Goal: Task Accomplishment & Management: Use online tool/utility

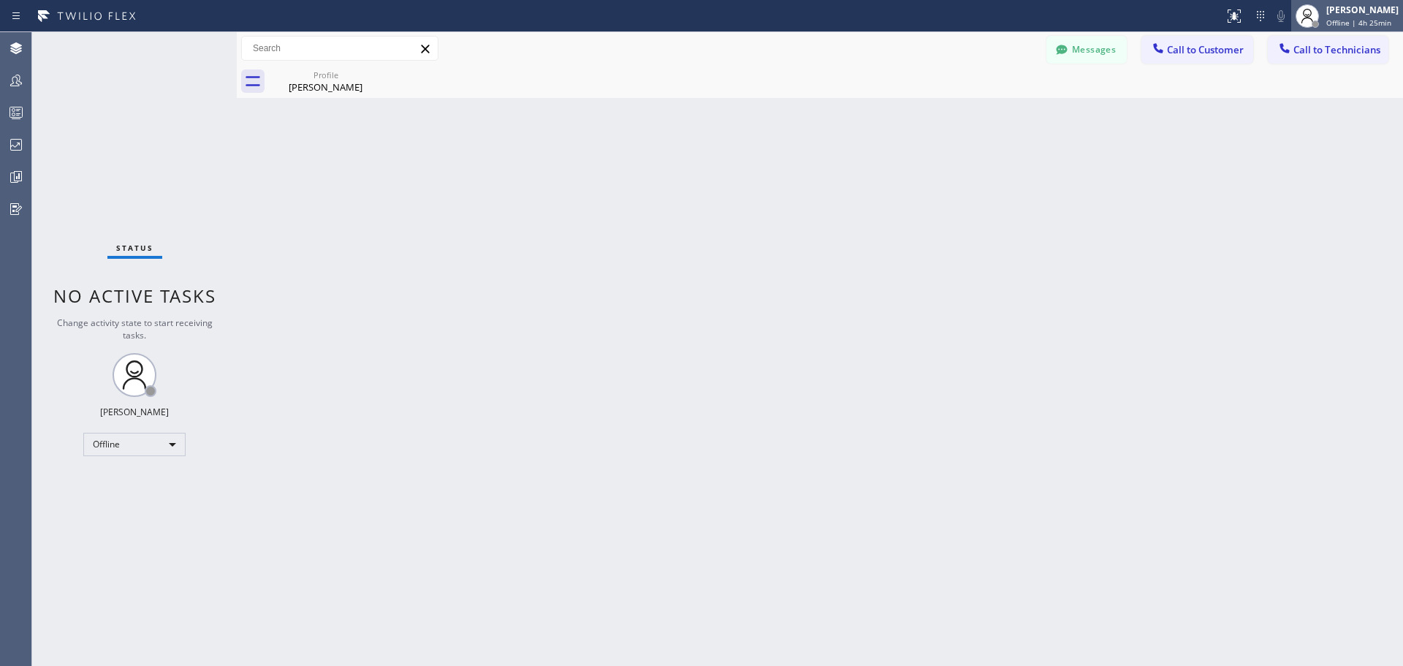
click at [1365, 10] on div "[PERSON_NAME]" at bounding box center [1362, 10] width 72 height 12
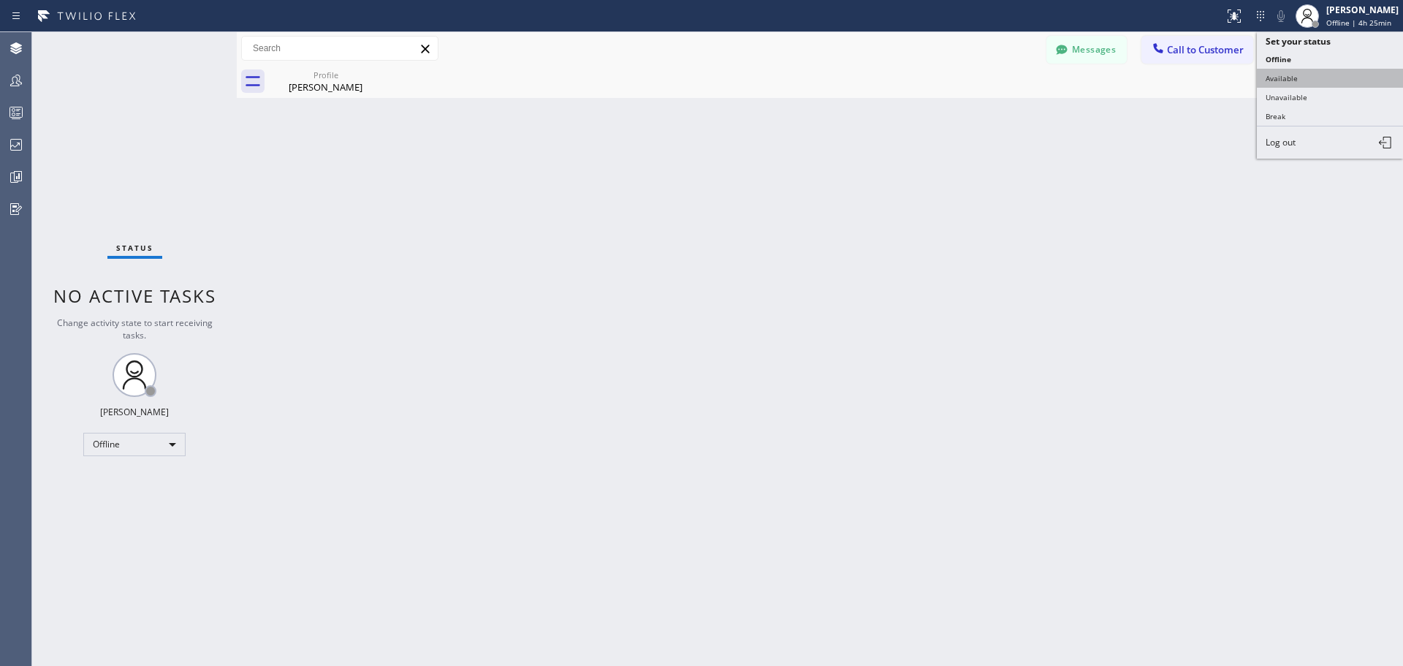
click at [1336, 85] on button "Available" at bounding box center [1330, 78] width 146 height 19
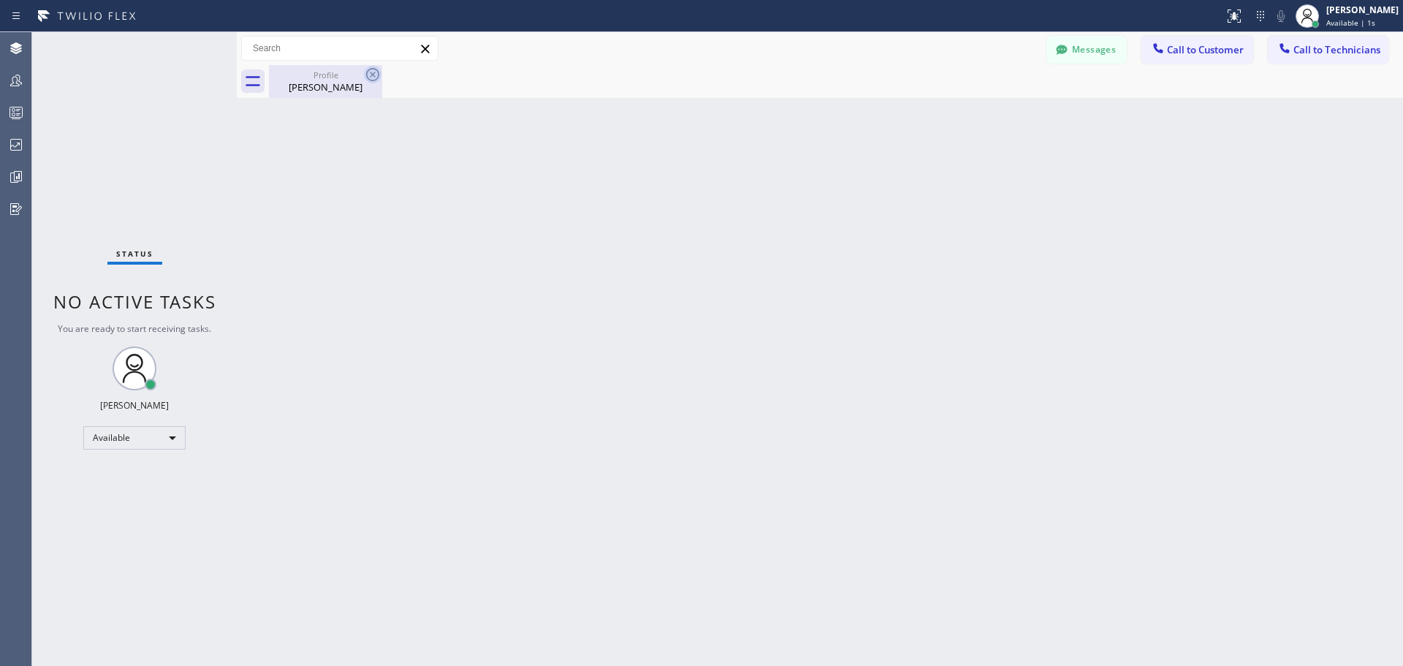
click at [373, 73] on icon at bounding box center [372, 74] width 13 height 13
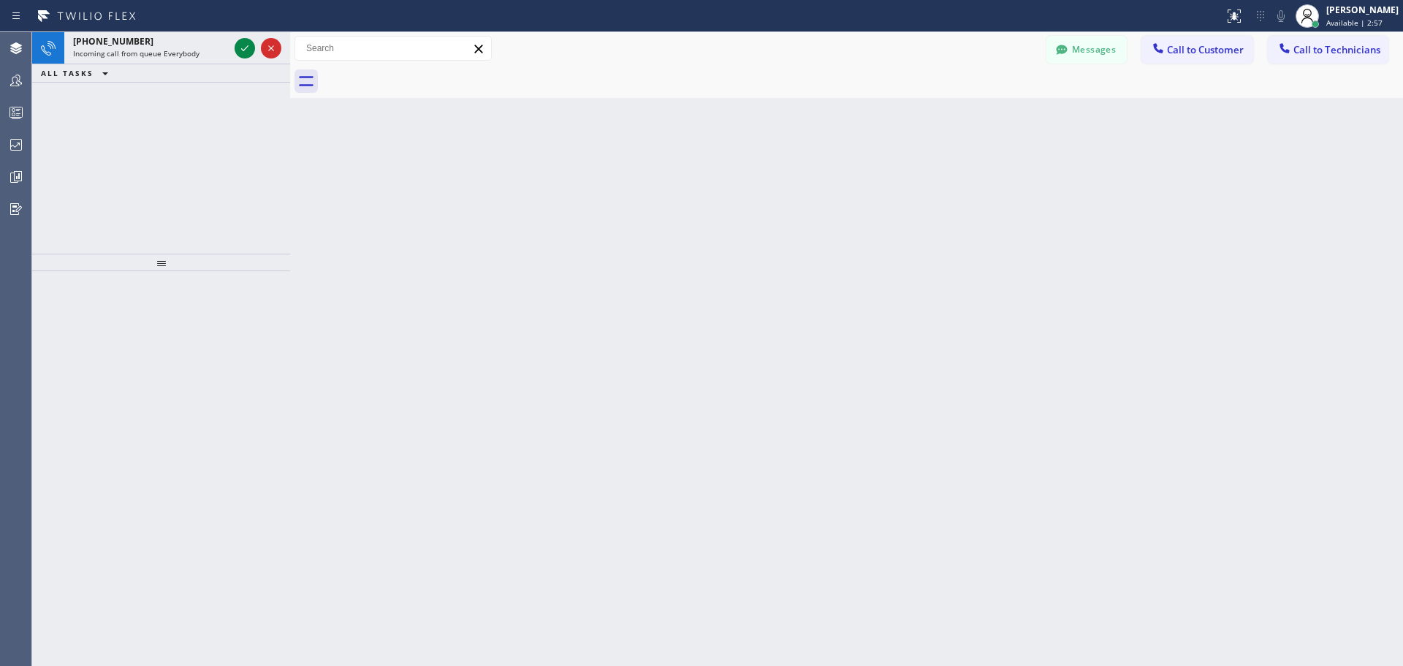
drag, startPoint x: 237, startPoint y: 57, endPoint x: 291, endPoint y: 69, distance: 54.8
click at [290, 69] on div at bounding box center [290, 348] width 0 height 633
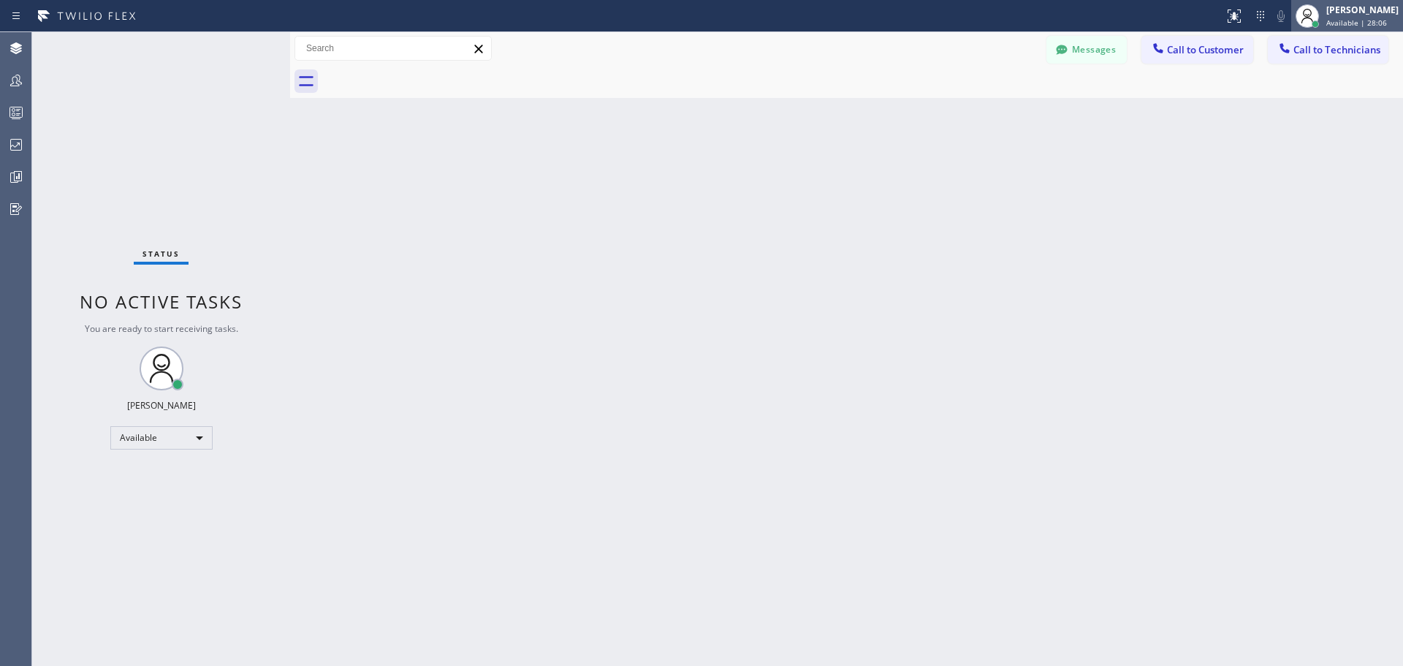
click at [1330, 23] on span "Available | 28:06" at bounding box center [1356, 23] width 61 height 10
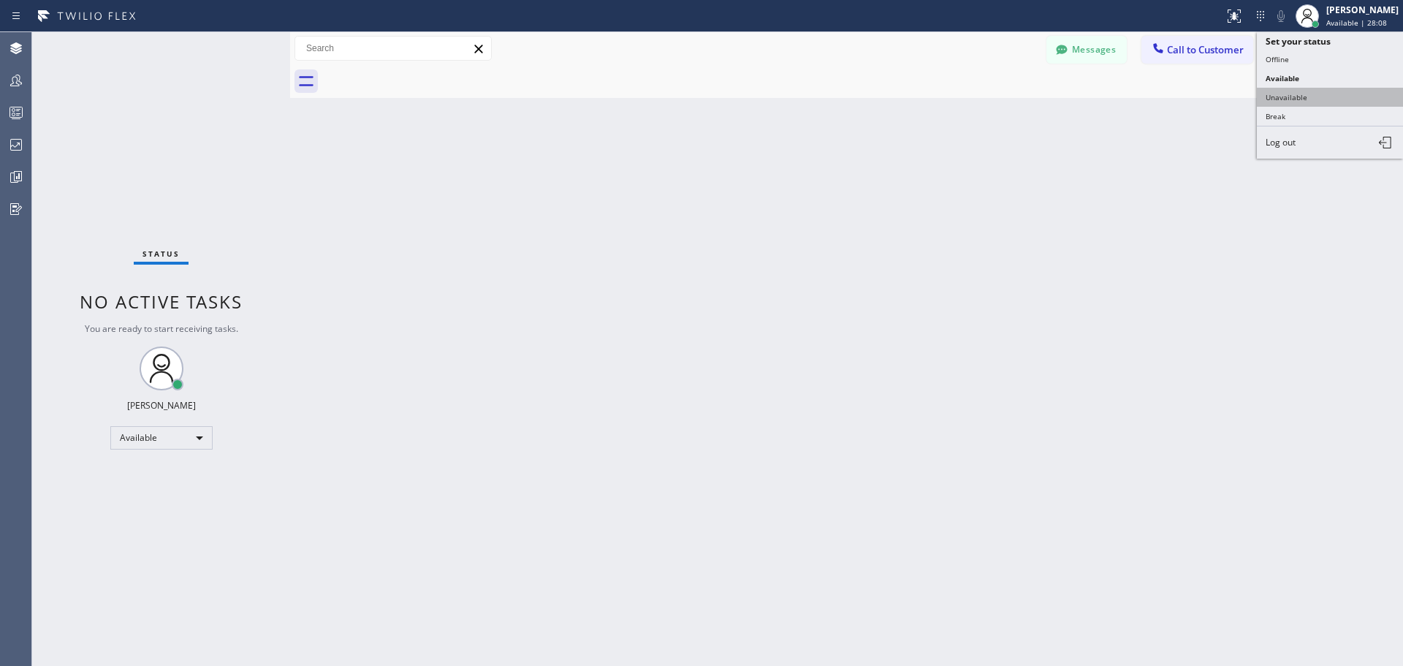
click at [1321, 94] on button "Unavailable" at bounding box center [1330, 97] width 146 height 19
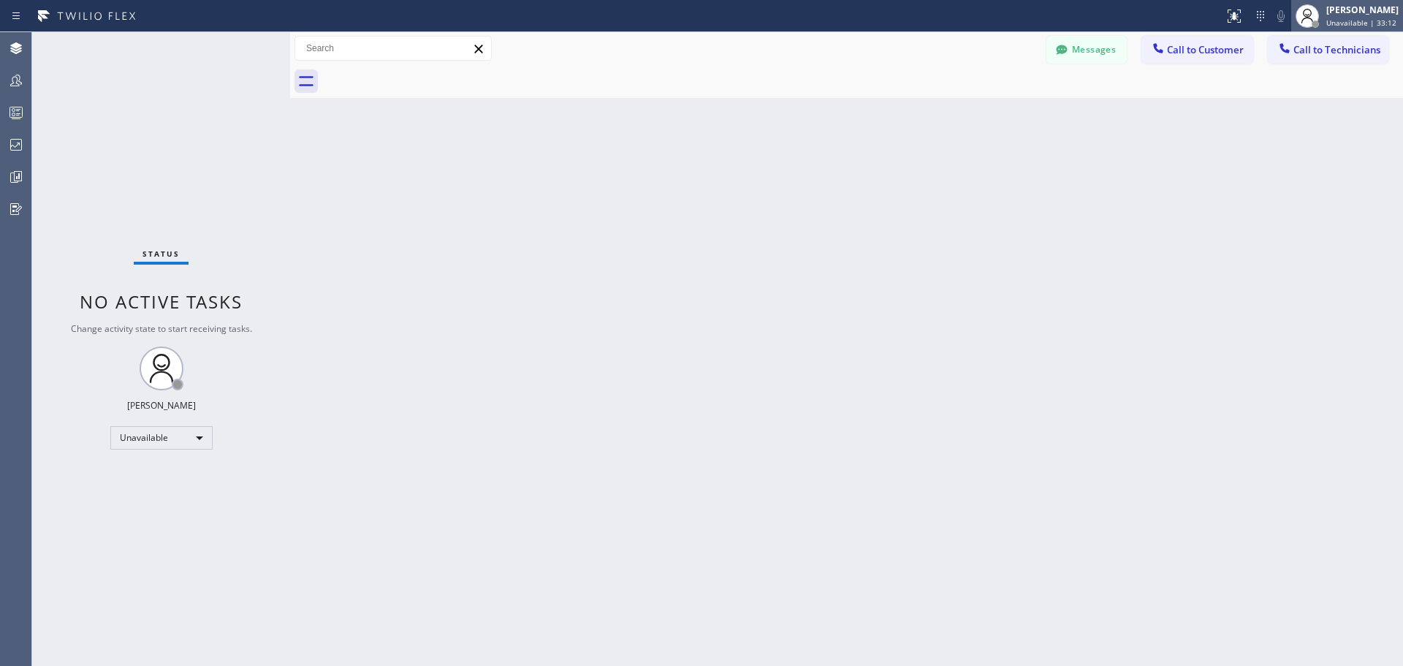
click at [1369, 21] on span "Unavailable | 33:12" at bounding box center [1361, 23] width 70 height 10
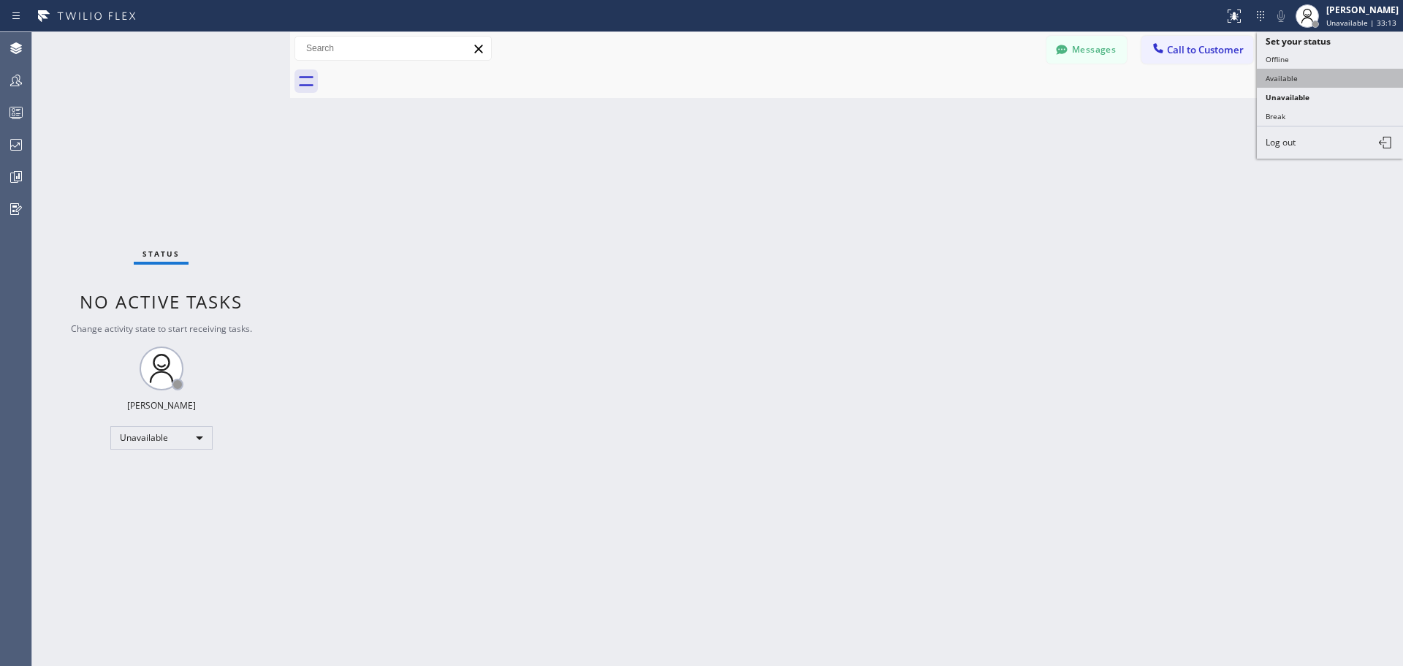
click at [1309, 82] on button "Available" at bounding box center [1330, 78] width 146 height 19
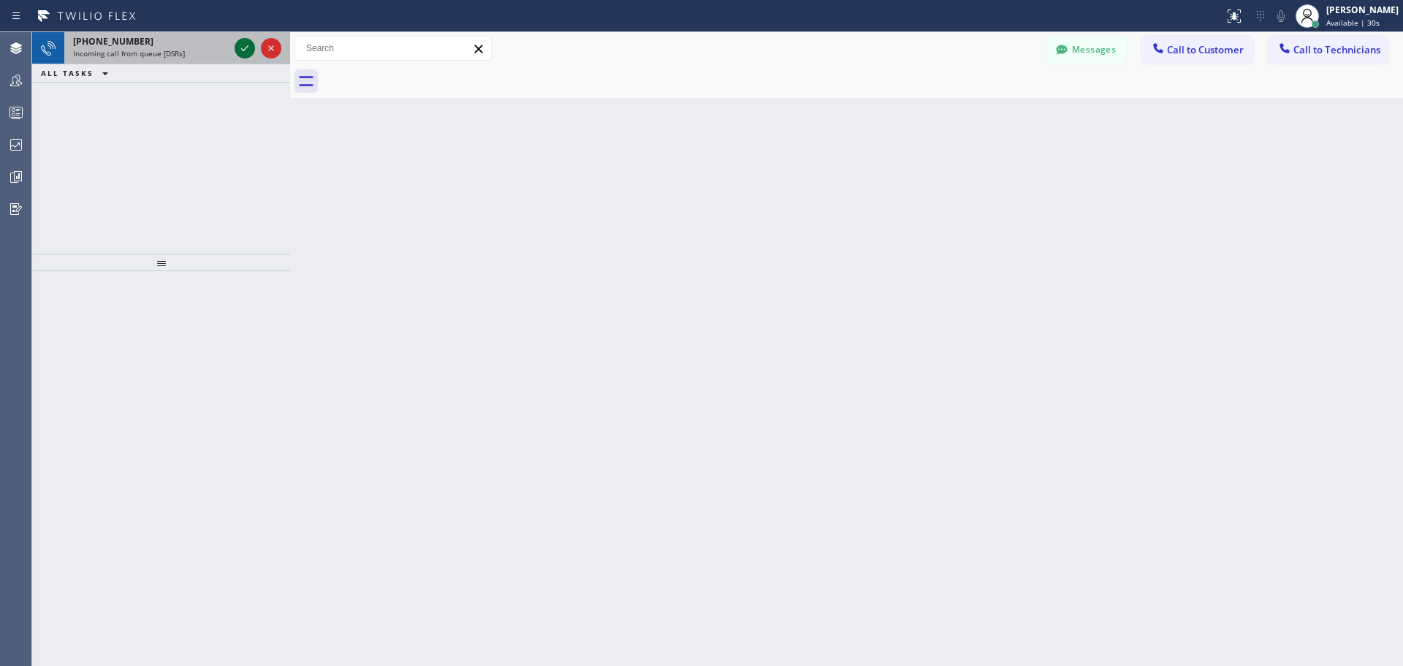
click at [243, 50] on icon at bounding box center [244, 48] width 7 height 6
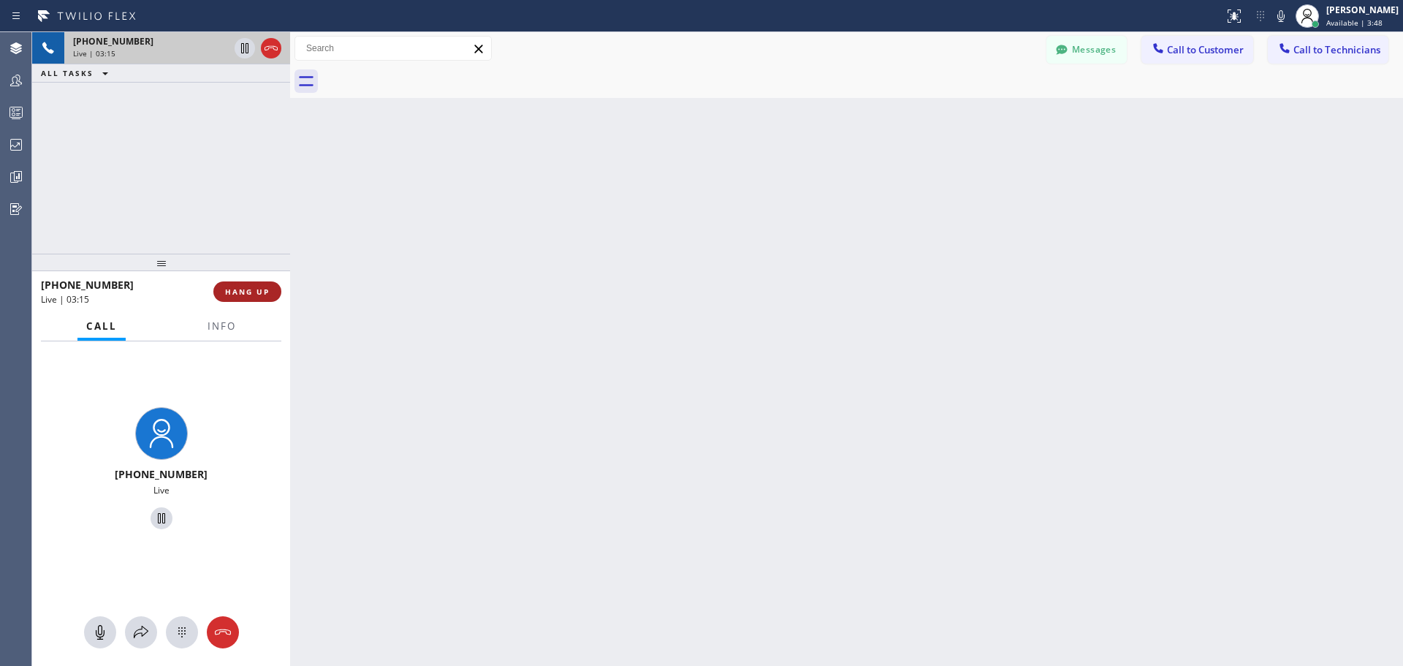
click at [259, 292] on span "HANG UP" at bounding box center [247, 291] width 45 height 10
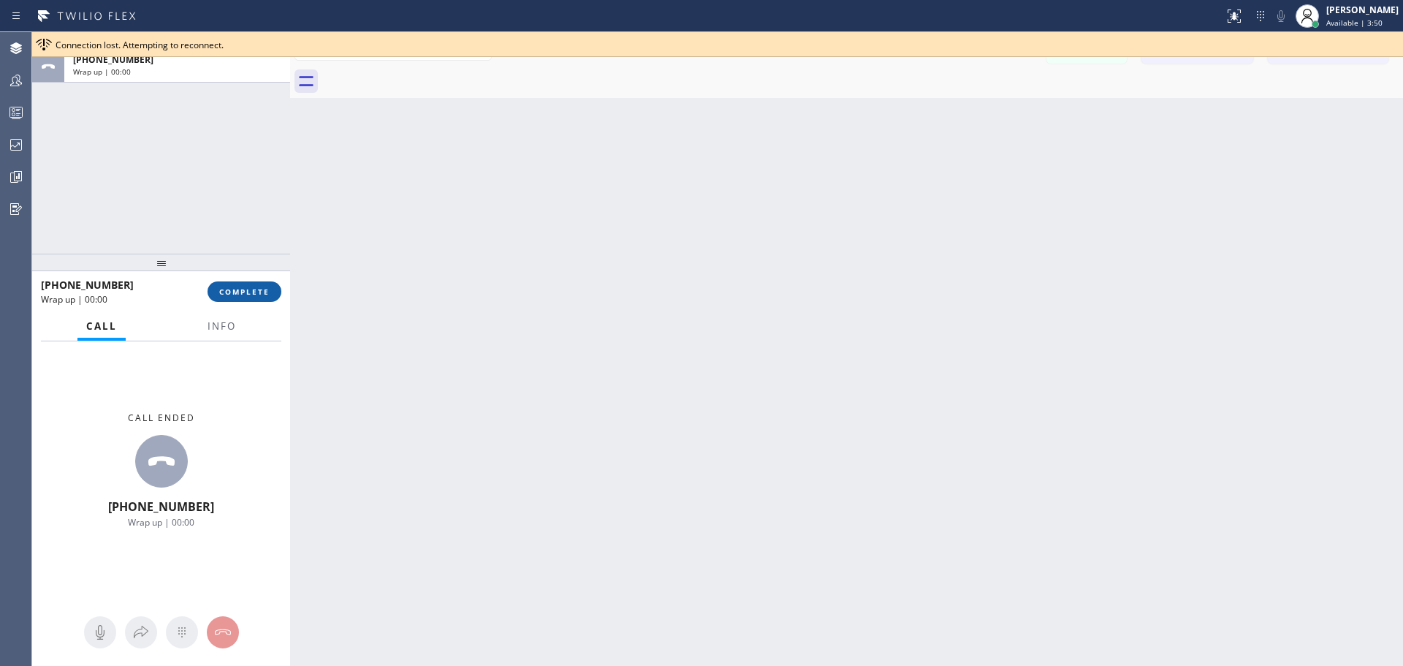
click at [240, 289] on span "COMPLETE" at bounding box center [244, 291] width 50 height 10
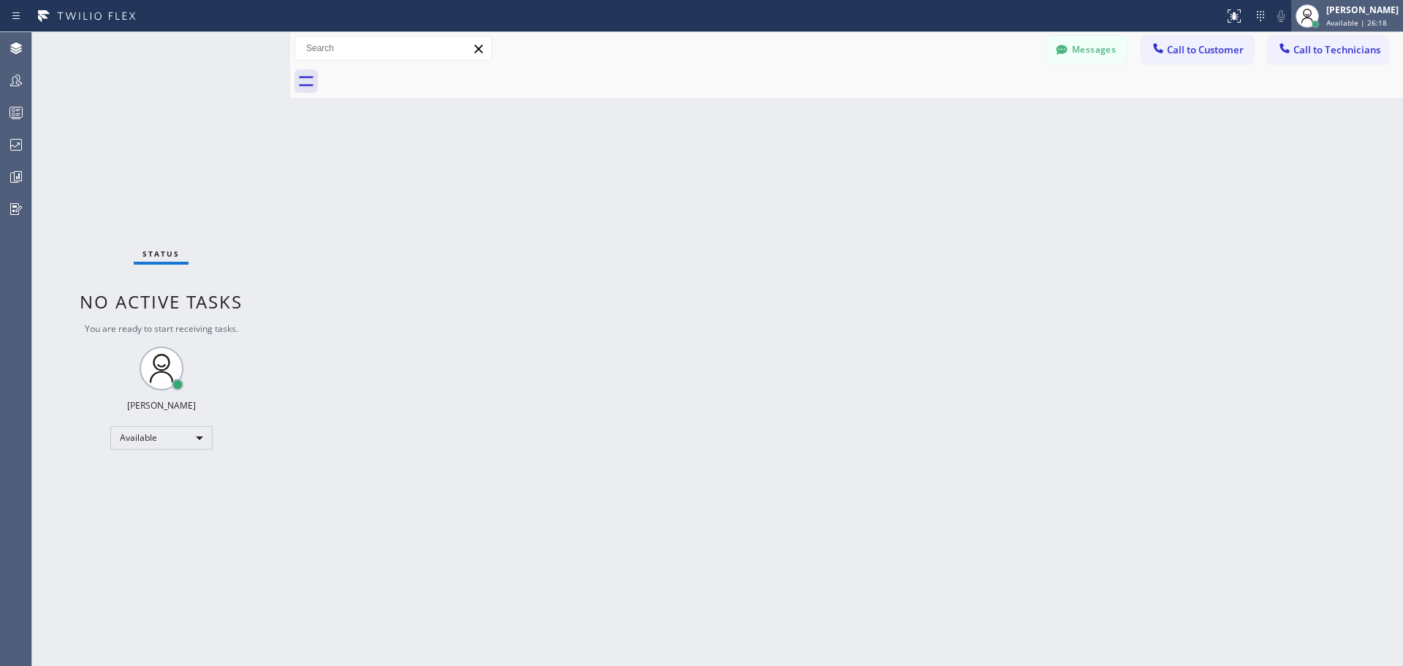
click at [1390, 17] on div "[PERSON_NAME] Available | 26:18" at bounding box center [1363, 16] width 80 height 26
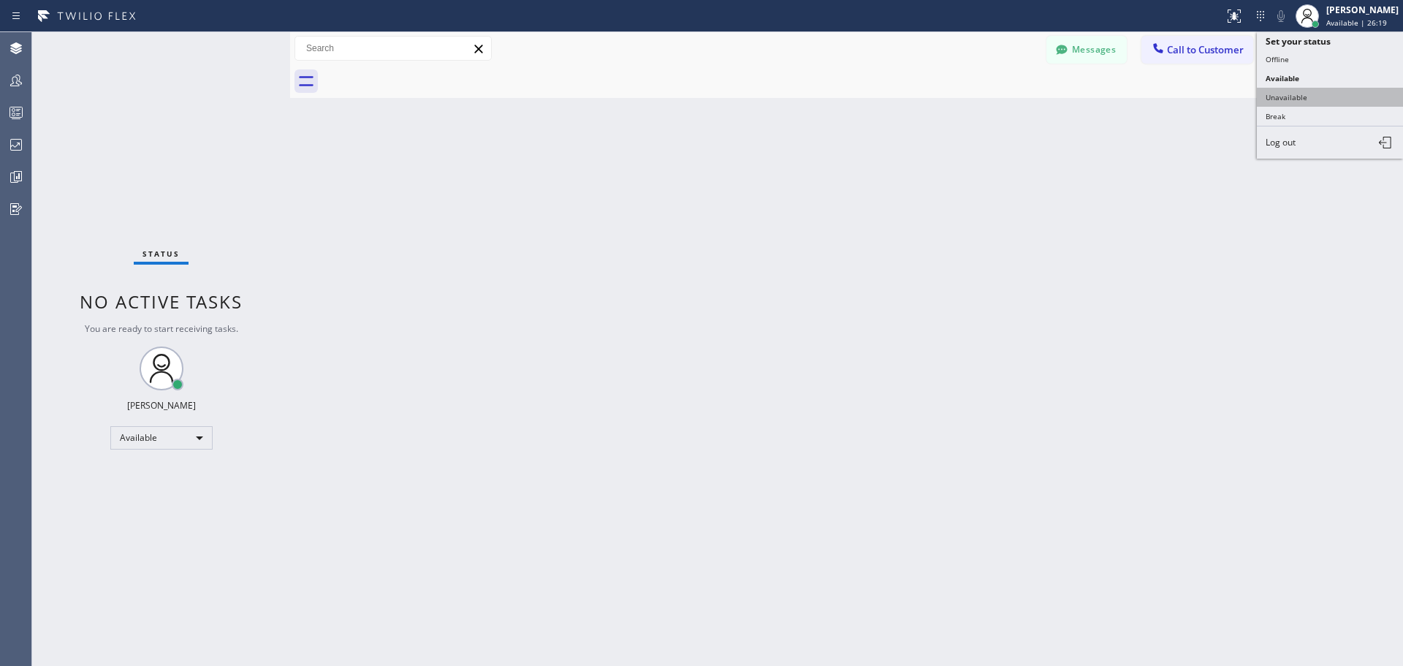
click at [1334, 96] on button "Unavailable" at bounding box center [1330, 97] width 146 height 19
